Goal: Use online tool/utility: Use online tool/utility

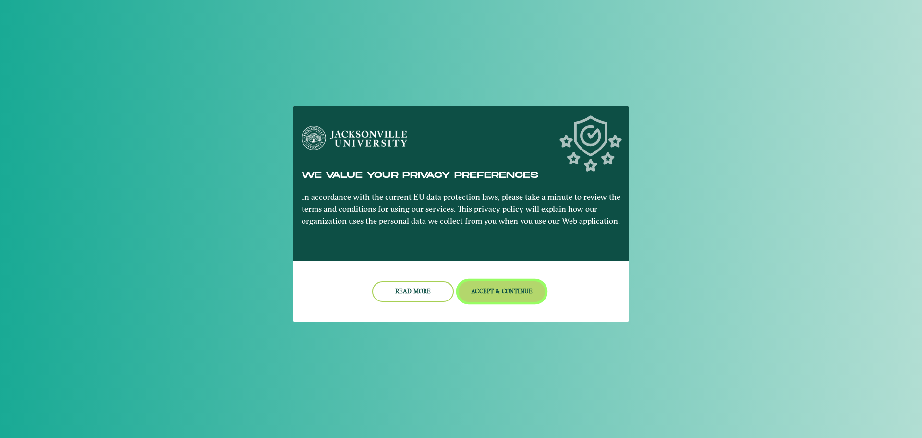
click at [504, 288] on button "Accept & Continue" at bounding box center [502, 291] width 87 height 21
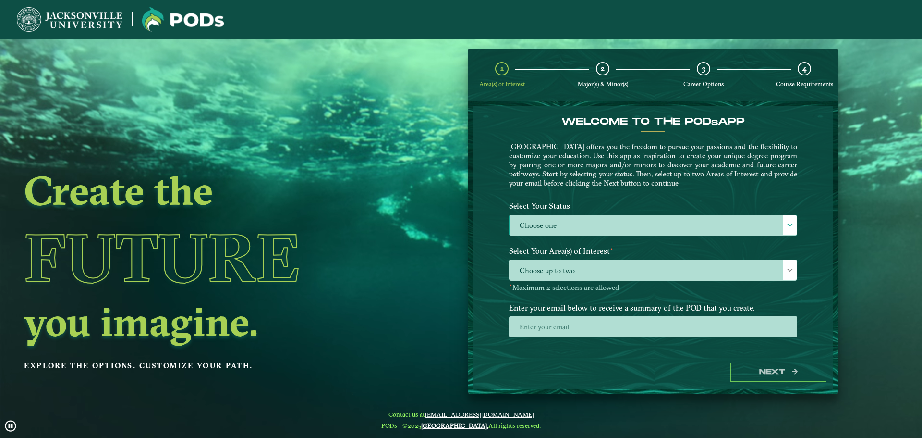
click at [546, 228] on label "Choose one" at bounding box center [653, 225] width 287 height 21
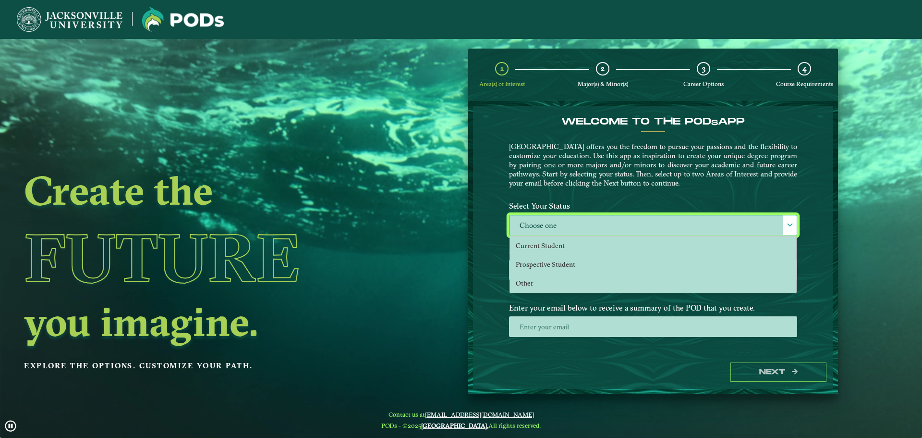
scroll to position [5, 44]
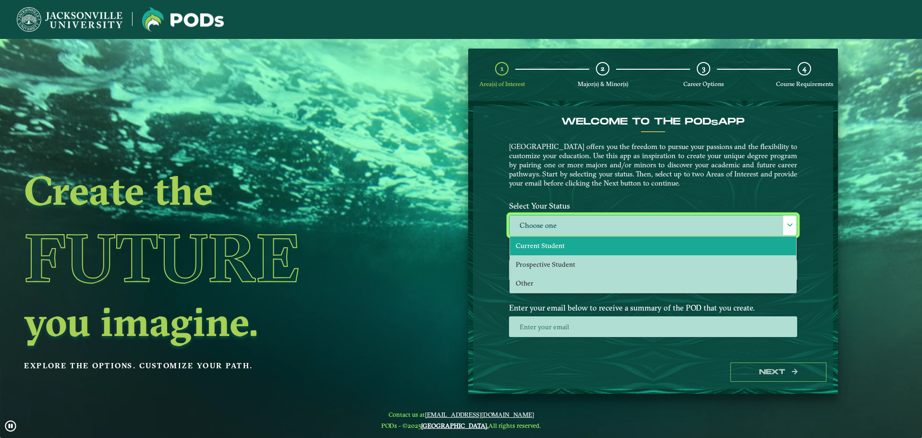
click at [548, 245] on span "Current Student" at bounding box center [540, 245] width 49 height 9
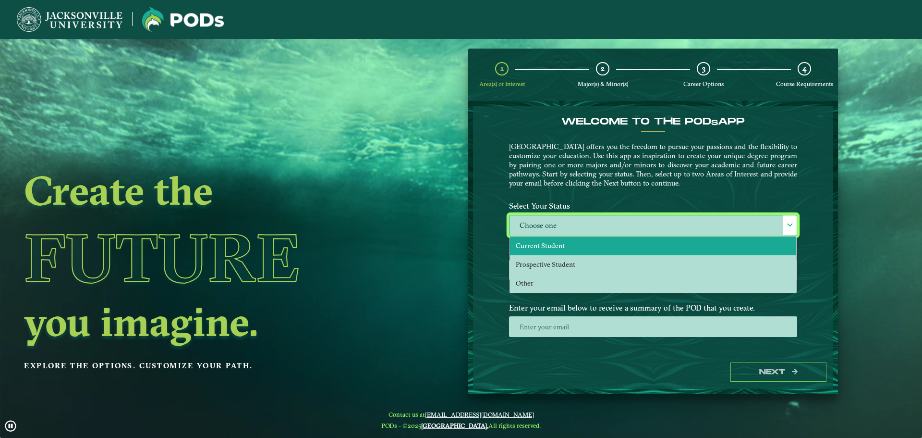
select select "[object Object]"
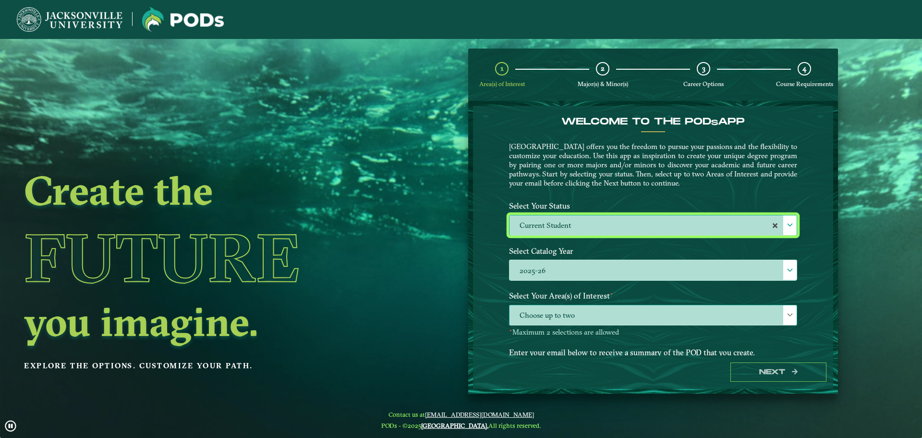
click at [768, 320] on span "Choose up to two" at bounding box center [653, 315] width 287 height 21
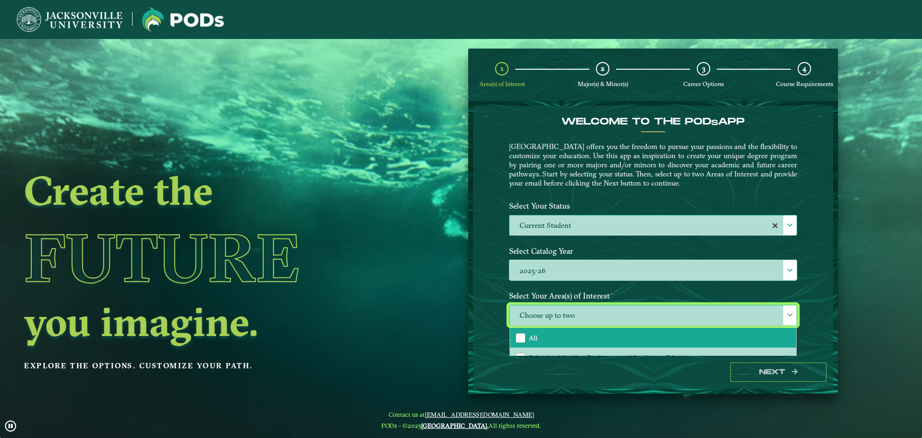
click at [628, 337] on li "All" at bounding box center [653, 338] width 286 height 20
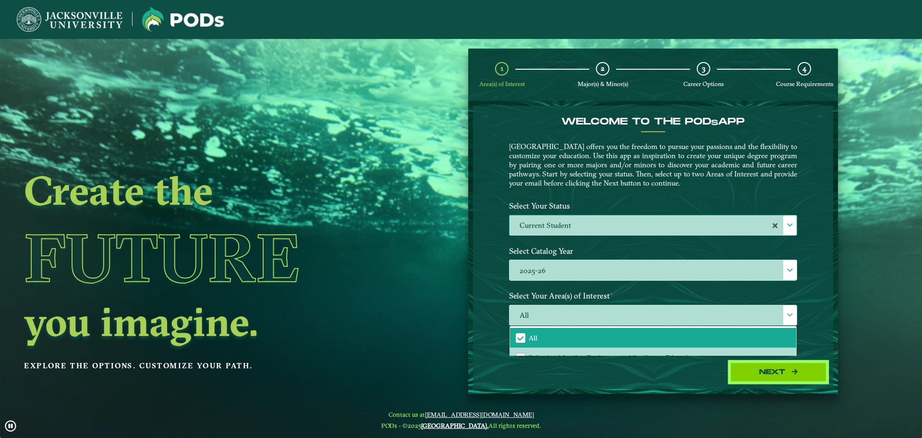
click at [808, 371] on button "Next" at bounding box center [778, 372] width 96 height 20
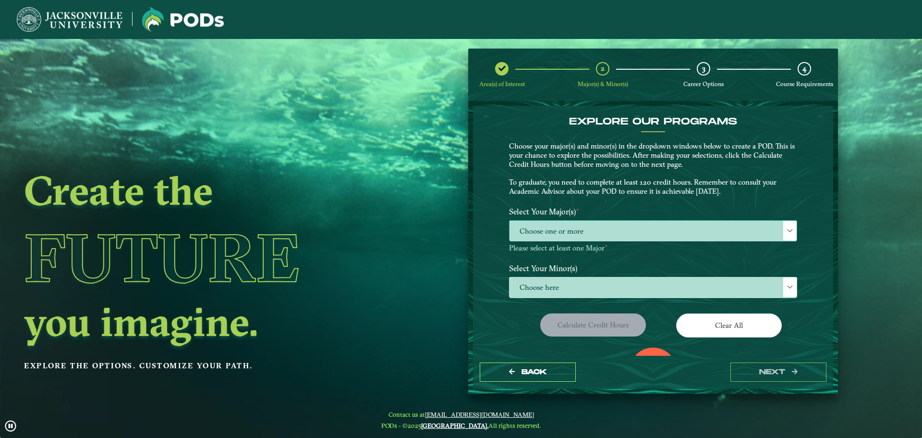
click at [600, 228] on span "Choose one or more" at bounding box center [653, 230] width 287 height 21
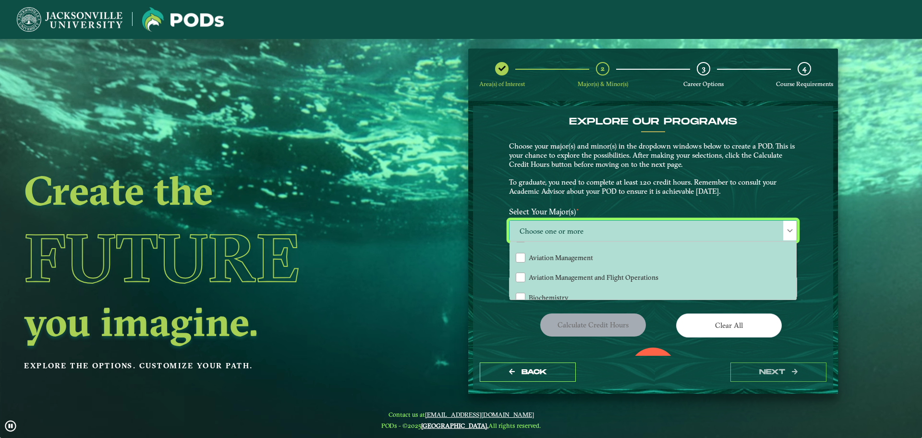
scroll to position [144, 0]
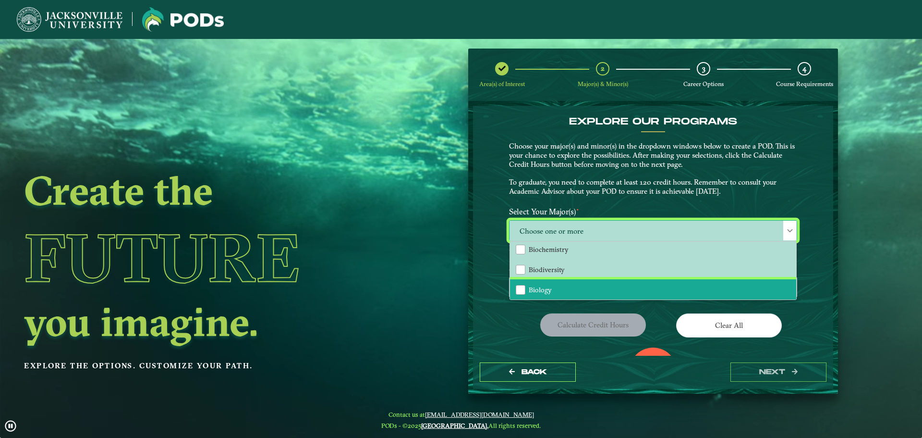
click at [539, 290] on span "Biology" at bounding box center [540, 289] width 23 height 9
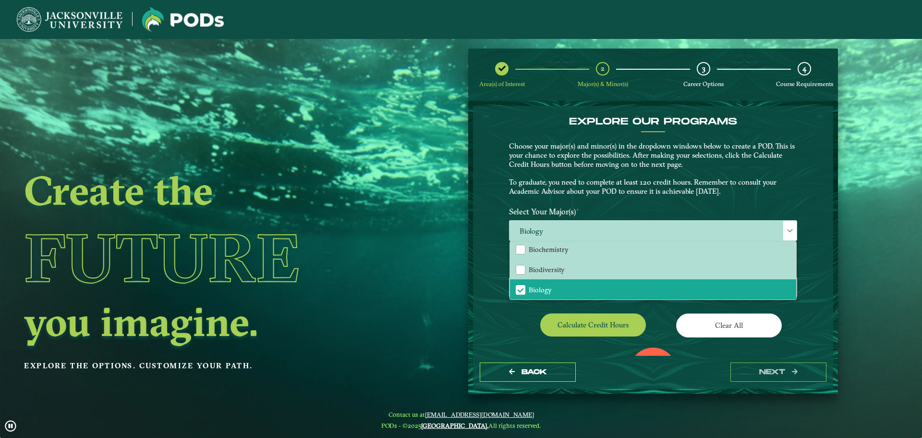
click at [523, 316] on div "Calculate credit hours" at bounding box center [577, 326] width 151 height 27
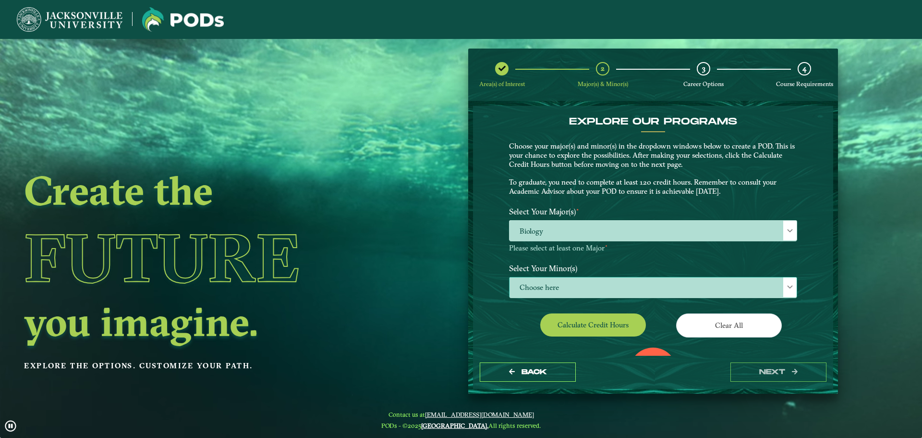
click at [598, 282] on span "Choose here" at bounding box center [653, 287] width 287 height 21
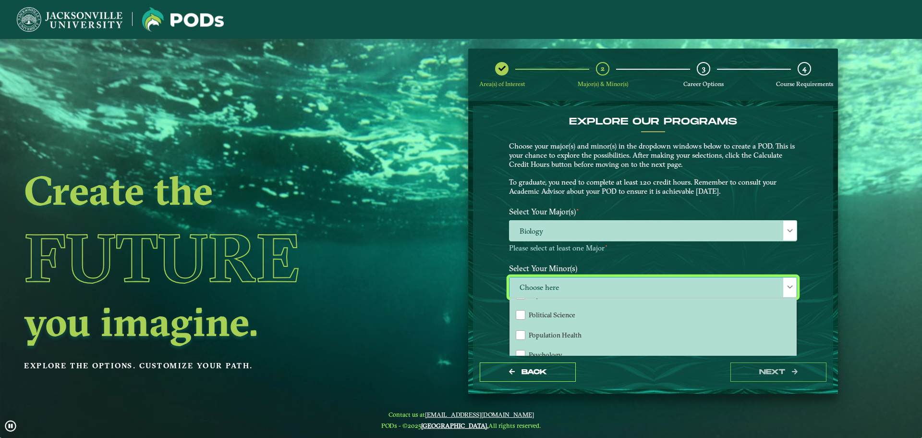
scroll to position [768, 0]
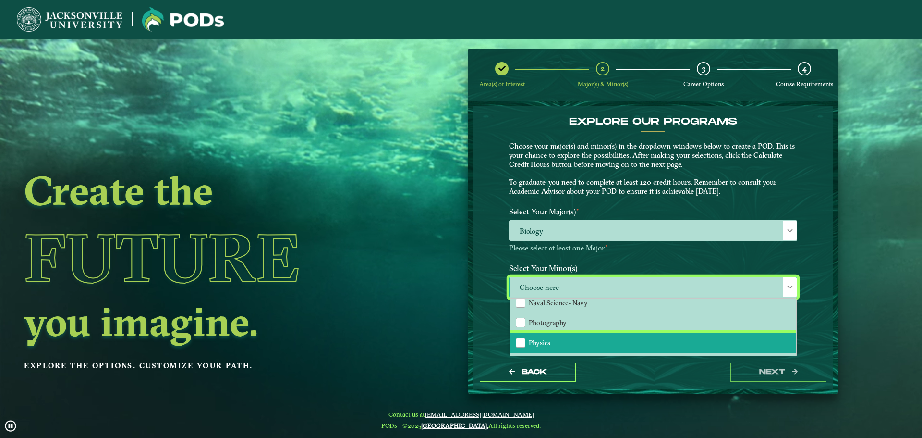
click at [563, 341] on li "Physics" at bounding box center [653, 342] width 286 height 20
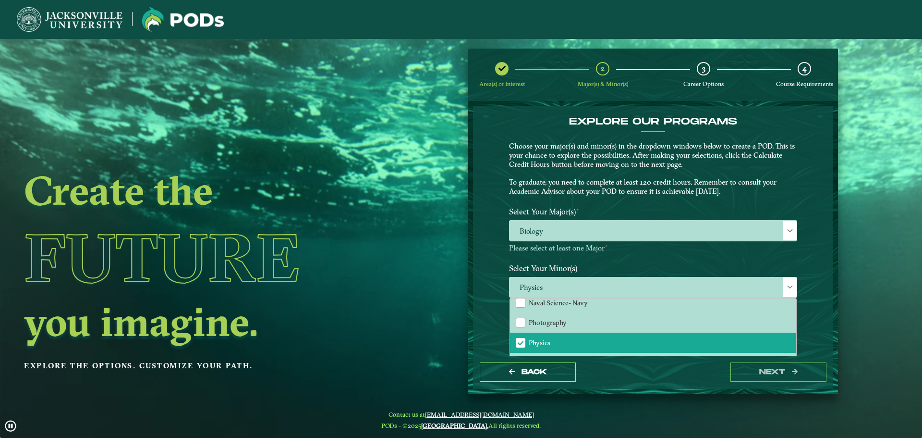
click at [489, 332] on div "EXPLORE OUR PROGRAMS Choose your major(s) and minor(s) in the dropdown windows …" at bounding box center [653, 230] width 360 height 249
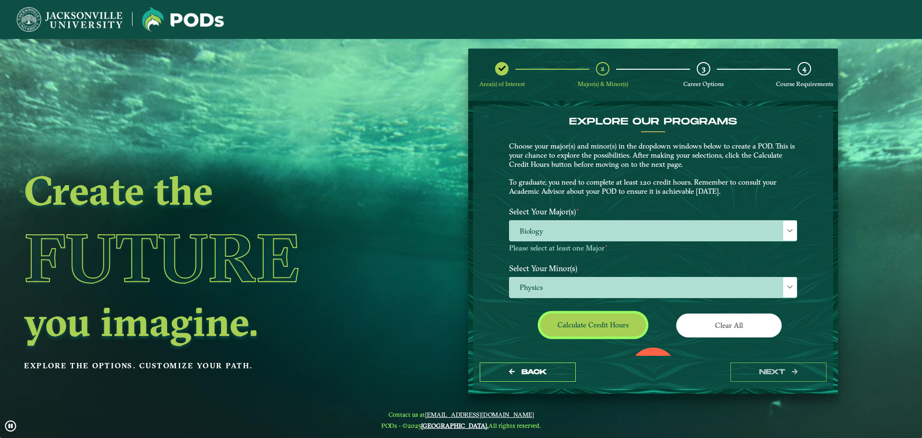
click at [585, 327] on button "Calculate credit hours" at bounding box center [593, 324] width 106 height 23
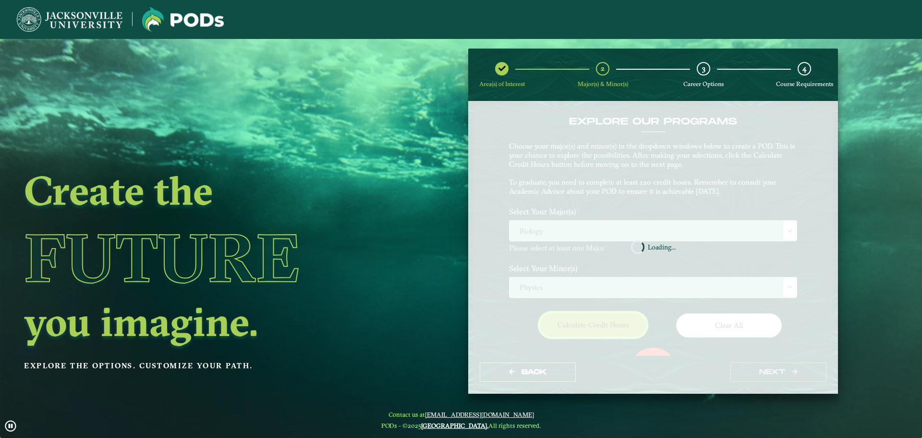
scroll to position [55, 0]
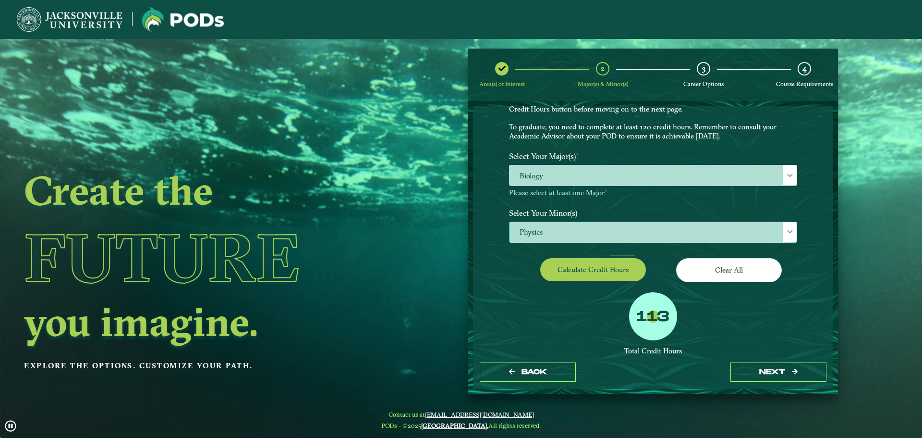
click at [604, 231] on span "Physics" at bounding box center [653, 232] width 287 height 21
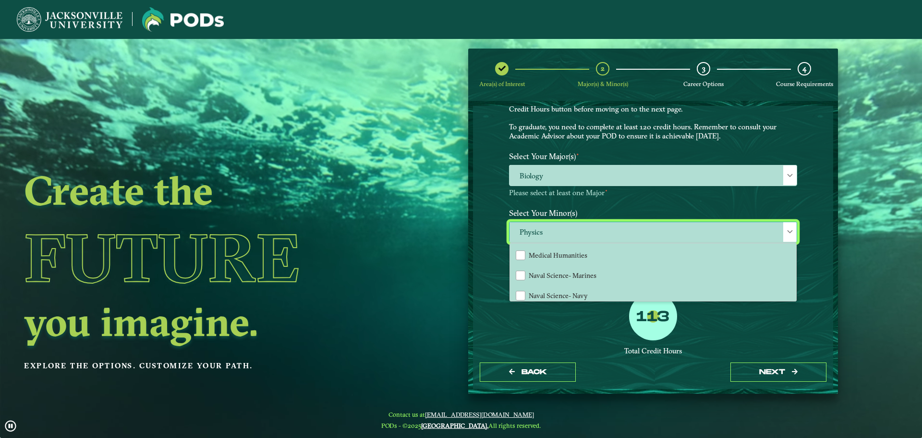
scroll to position [768, 0]
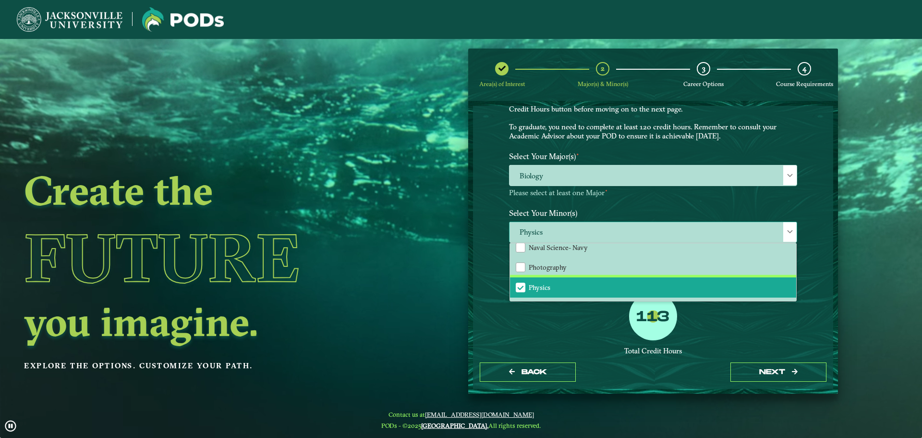
click at [589, 280] on li "Physics" at bounding box center [653, 287] width 286 height 20
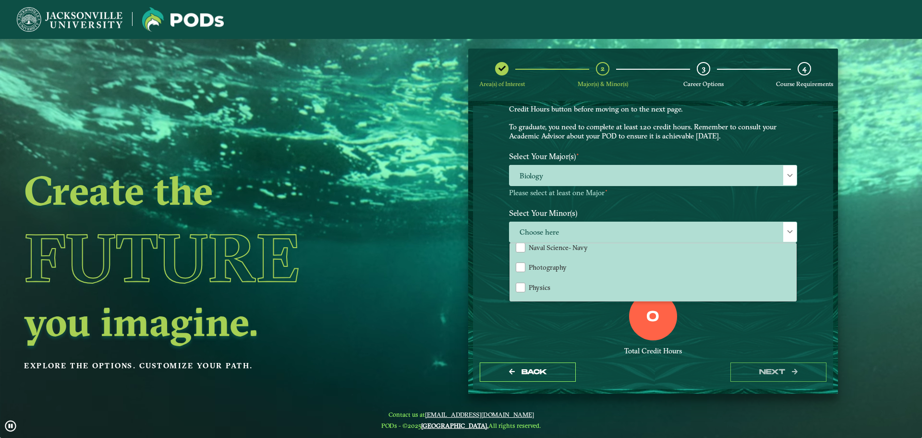
click at [559, 325] on div "0 Total Credit Hours" at bounding box center [653, 333] width 303 height 82
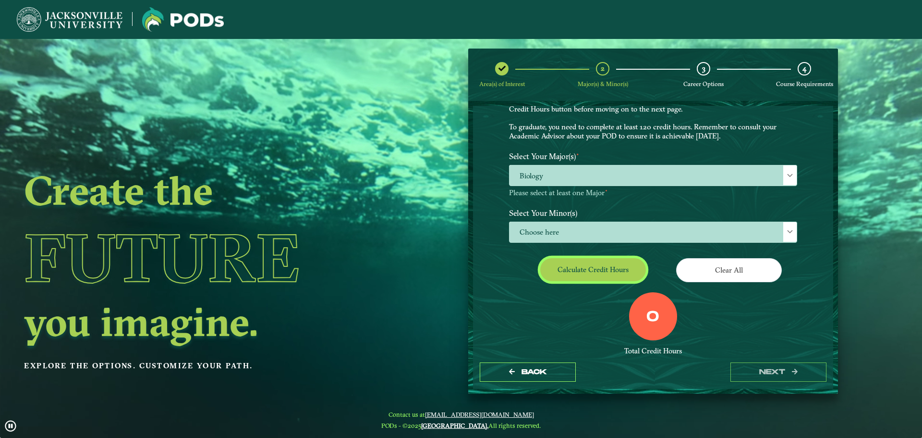
click at [608, 275] on button "Calculate credit hours" at bounding box center [593, 269] width 106 height 23
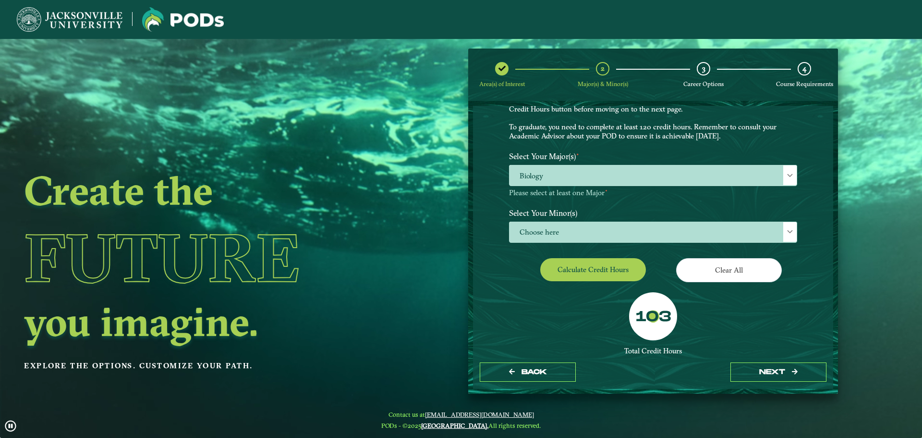
drag, startPoint x: 808, startPoint y: 139, endPoint x: 808, endPoint y: 124, distance: 14.9
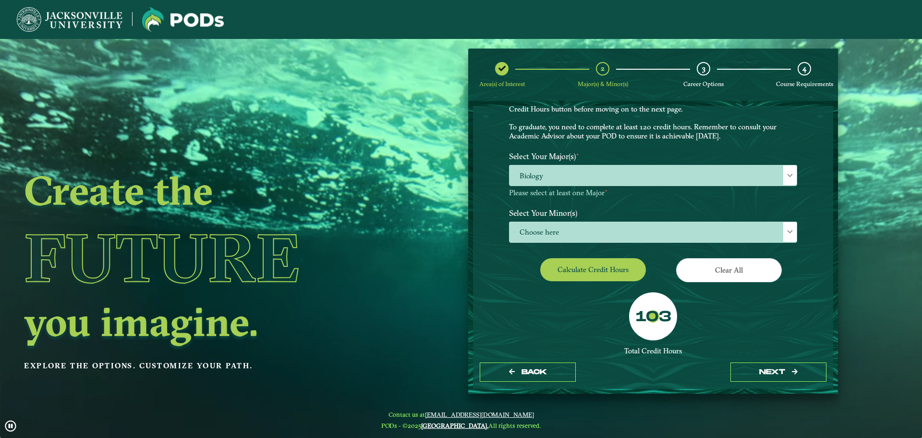
click at [808, 124] on div "EXPLORE OUR PROGRAMS Choose your major(s) and minor(s) in the dropdown windows …" at bounding box center [653, 230] width 360 height 249
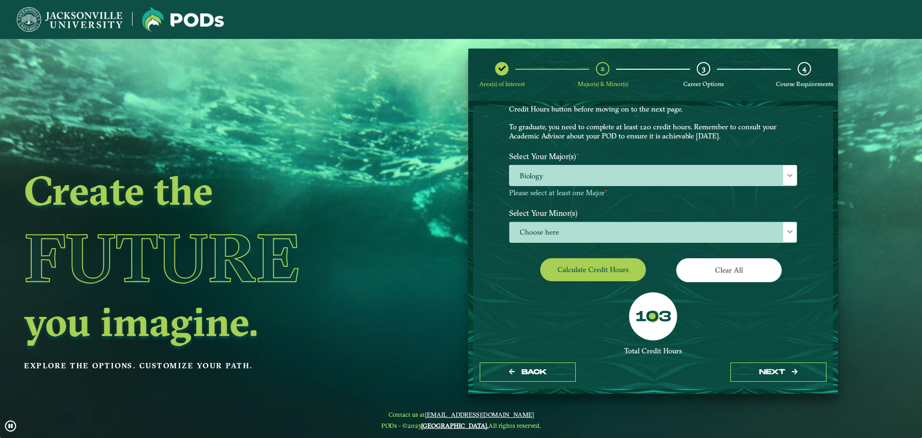
click at [671, 236] on span "Choose here" at bounding box center [653, 232] width 287 height 21
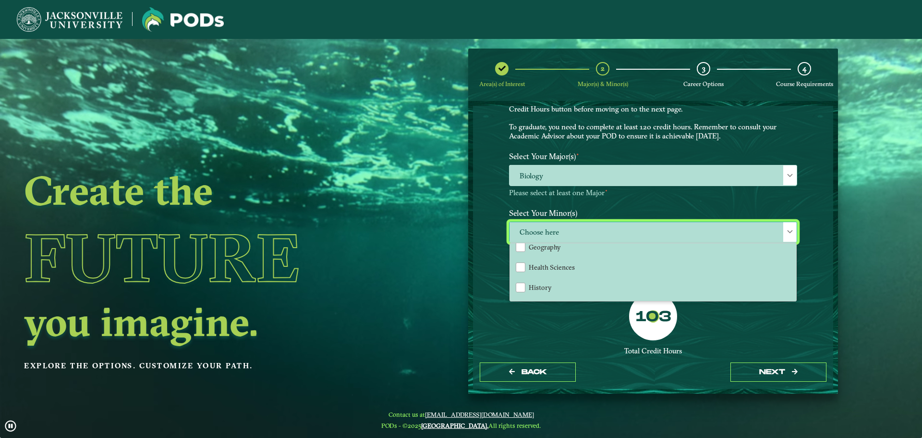
scroll to position [480, 0]
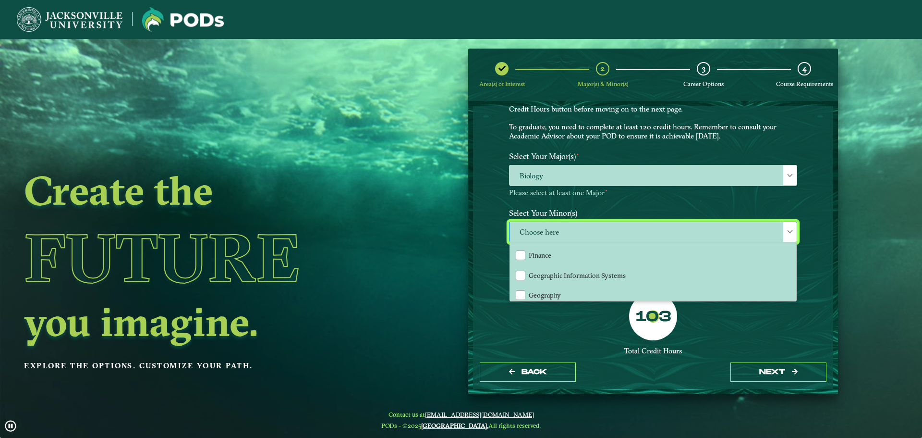
click at [801, 262] on div "Clear All" at bounding box center [728, 271] width 151 height 27
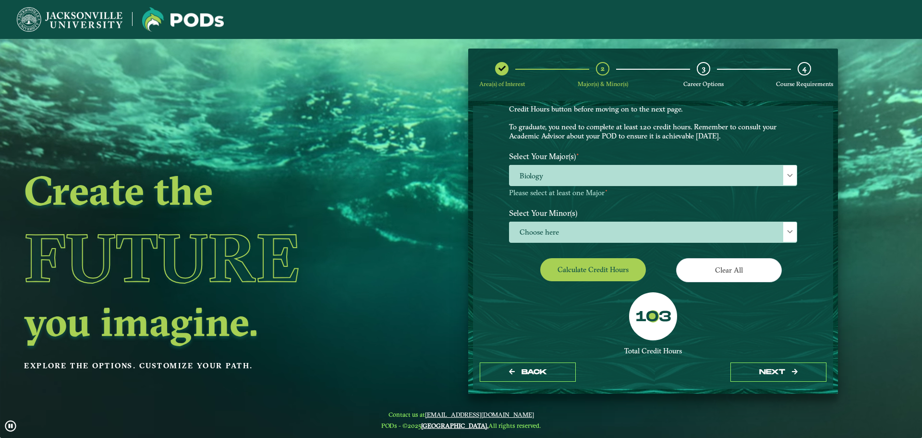
scroll to position [7, 0]
